Goal: Book appointment/travel/reservation

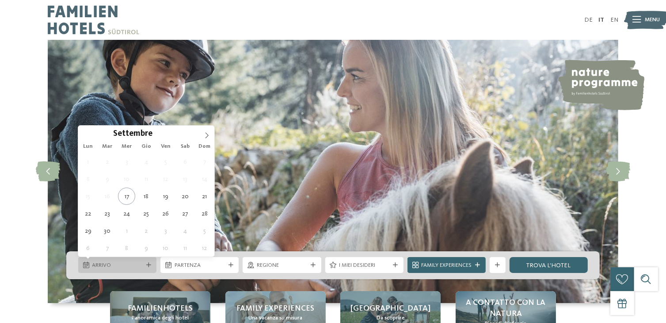
click at [119, 264] on span "Arrivo" at bounding box center [117, 265] width 50 height 8
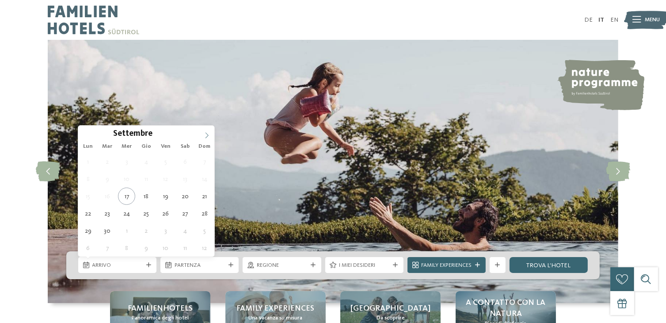
click at [208, 132] on icon at bounding box center [207, 135] width 6 height 6
type input "****"
click at [208, 132] on icon at bounding box center [207, 135] width 6 height 6
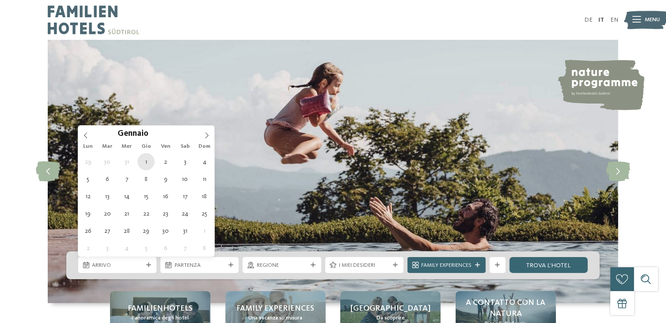
type div "[DATE]"
type input "****"
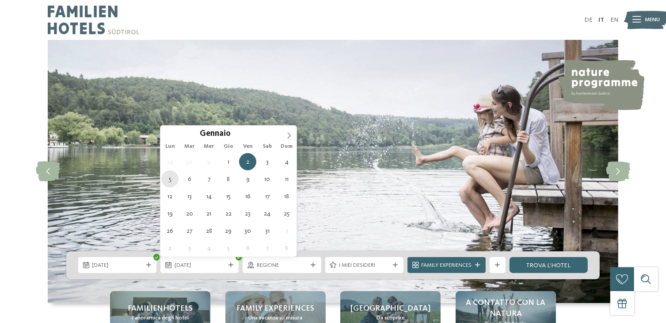
type div "[DATE]"
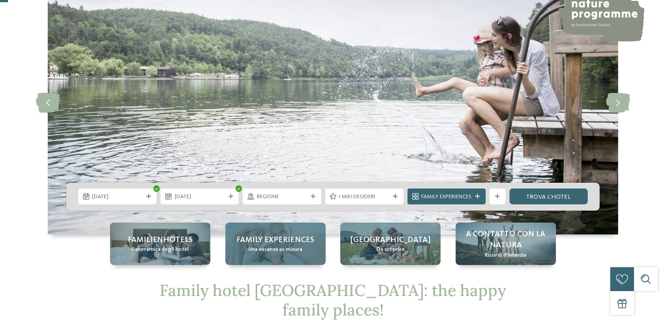
scroll to position [88, 0]
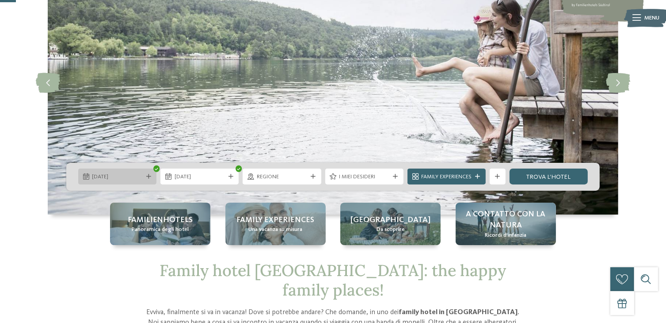
click at [97, 181] on div "[DATE]" at bounding box center [117, 176] width 78 height 16
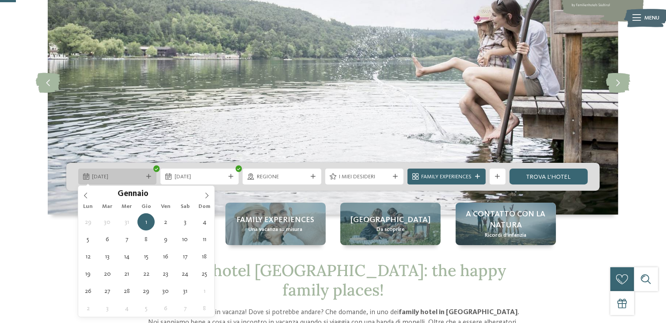
click at [97, 181] on div "[DATE]" at bounding box center [117, 176] width 78 height 16
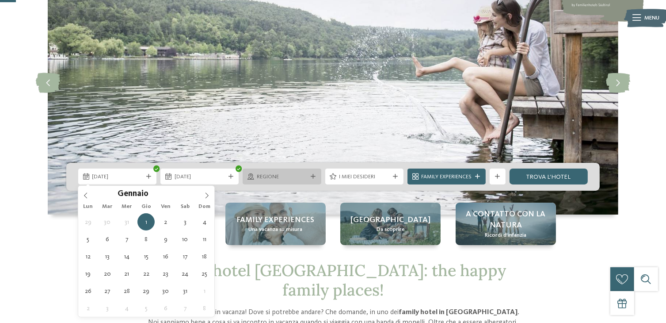
click at [266, 171] on div "Regione" at bounding box center [282, 176] width 78 height 16
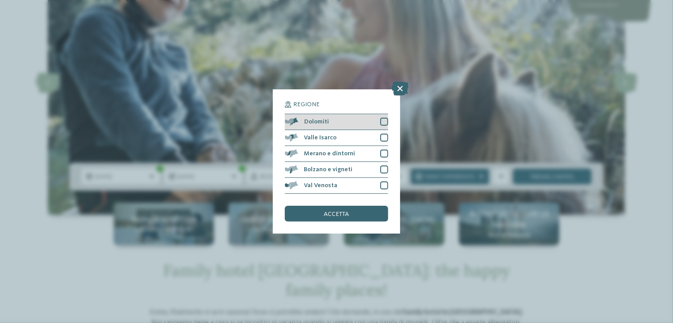
click at [384, 120] on div at bounding box center [384, 122] width 8 height 8
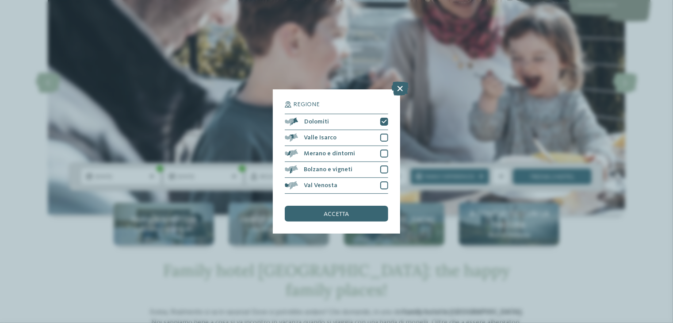
drag, startPoint x: 314, startPoint y: 214, endPoint x: 371, endPoint y: 199, distance: 59.5
click at [371, 199] on div "Regione Dolomiti [GEOGRAPHIC_DATA]" at bounding box center [336, 161] width 103 height 120
click at [382, 183] on div at bounding box center [384, 185] width 8 height 8
click at [336, 211] on span "accetta" at bounding box center [336, 214] width 25 height 6
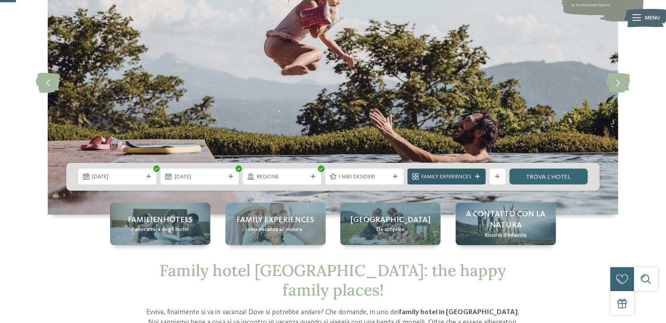
click at [455, 174] on span "Family Experiences" at bounding box center [446, 177] width 50 height 8
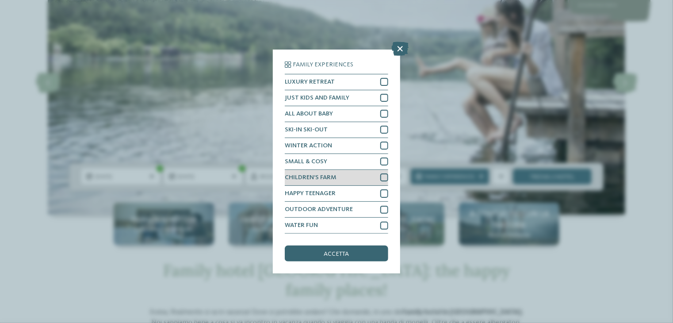
click at [380, 177] on div at bounding box center [384, 177] width 8 height 8
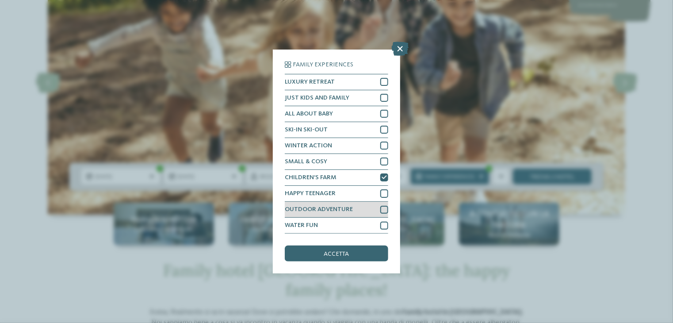
click at [382, 208] on div at bounding box center [384, 210] width 8 height 8
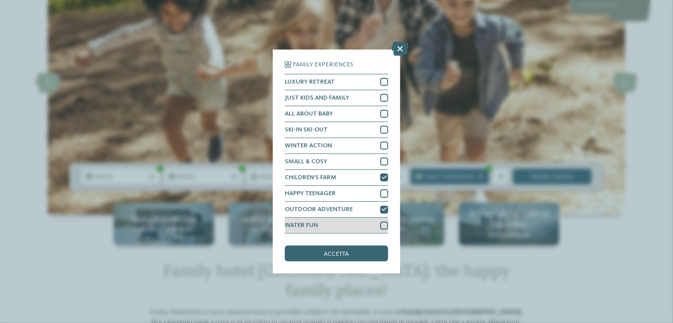
click at [379, 228] on div "WATER FUN" at bounding box center [336, 225] width 103 height 16
click at [359, 254] on div "accetta" at bounding box center [336, 253] width 103 height 16
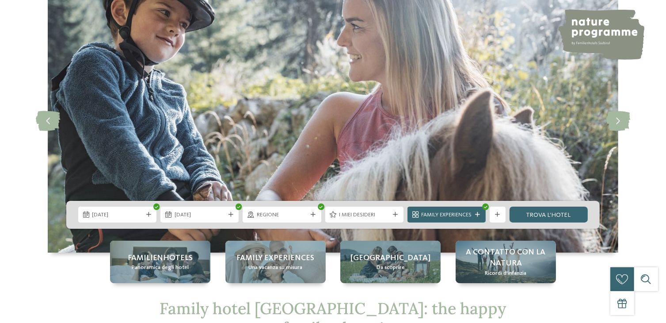
scroll to position [0, 0]
